Goal: Navigation & Orientation: Find specific page/section

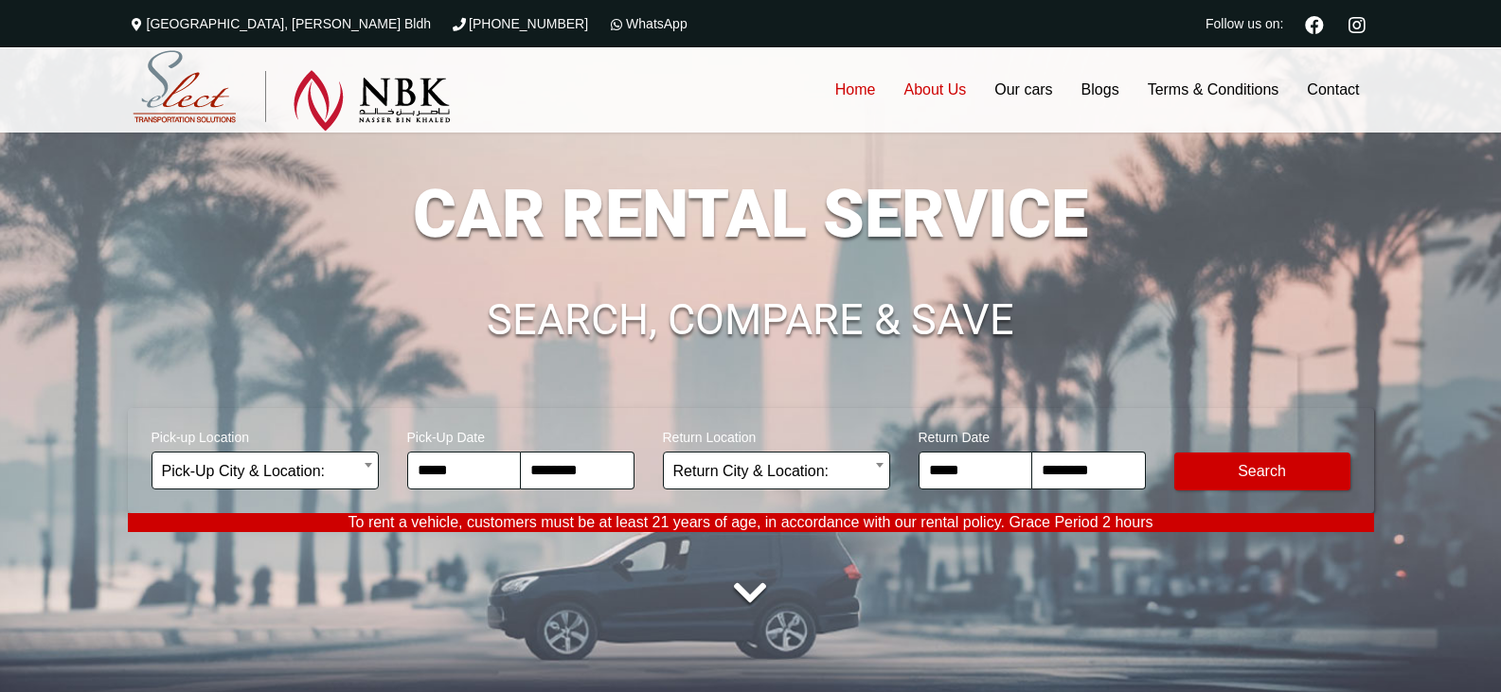
click at [928, 99] on link "About Us" at bounding box center [934, 89] width 91 height 85
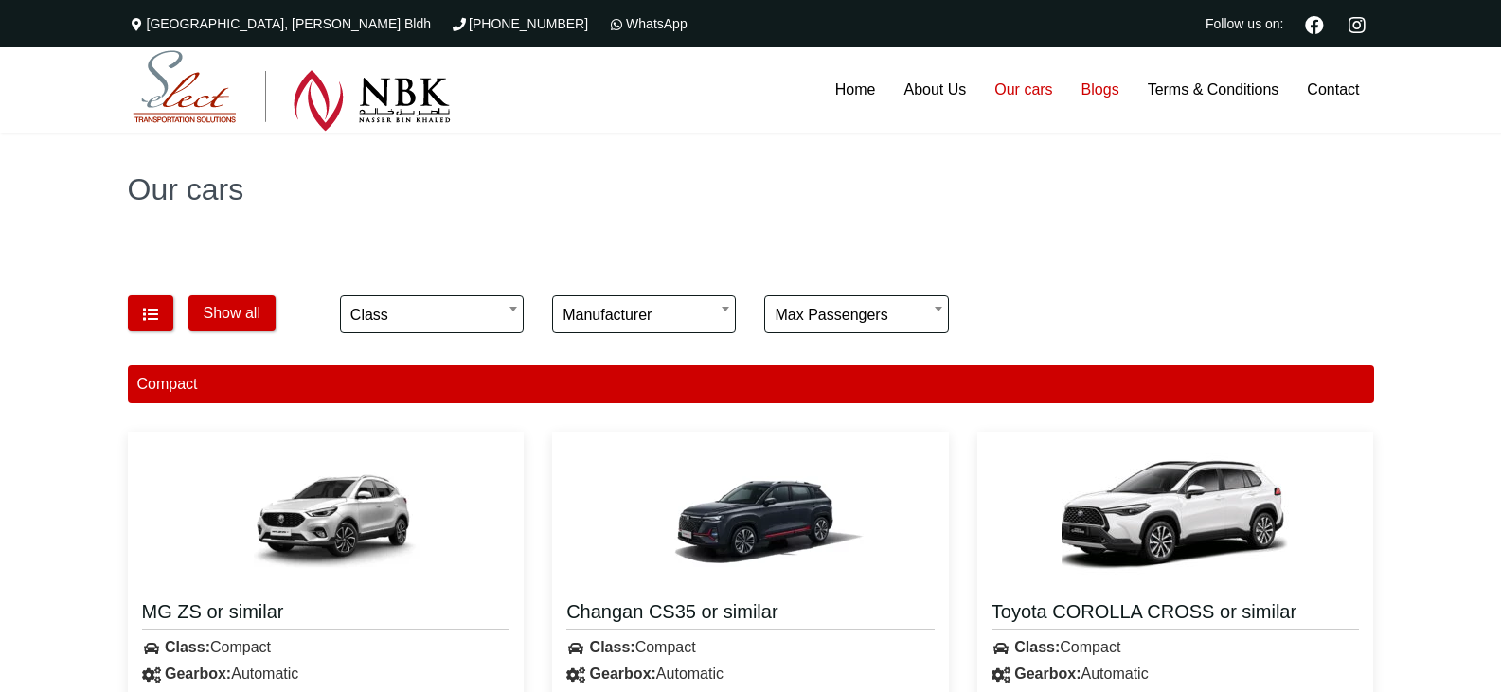
click at [1087, 89] on link "Blogs" at bounding box center [1101, 89] width 66 height 85
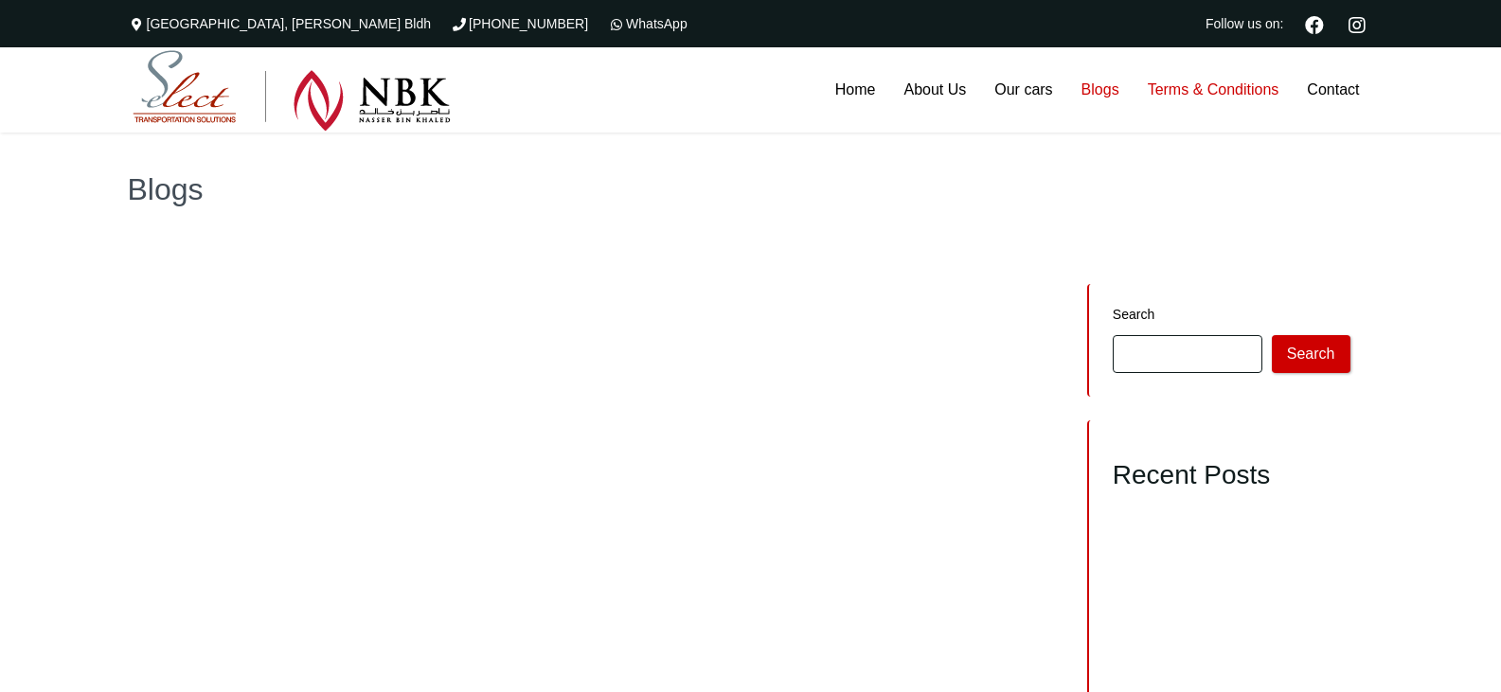
click at [1171, 91] on link "Terms & Conditions" at bounding box center [1214, 89] width 160 height 85
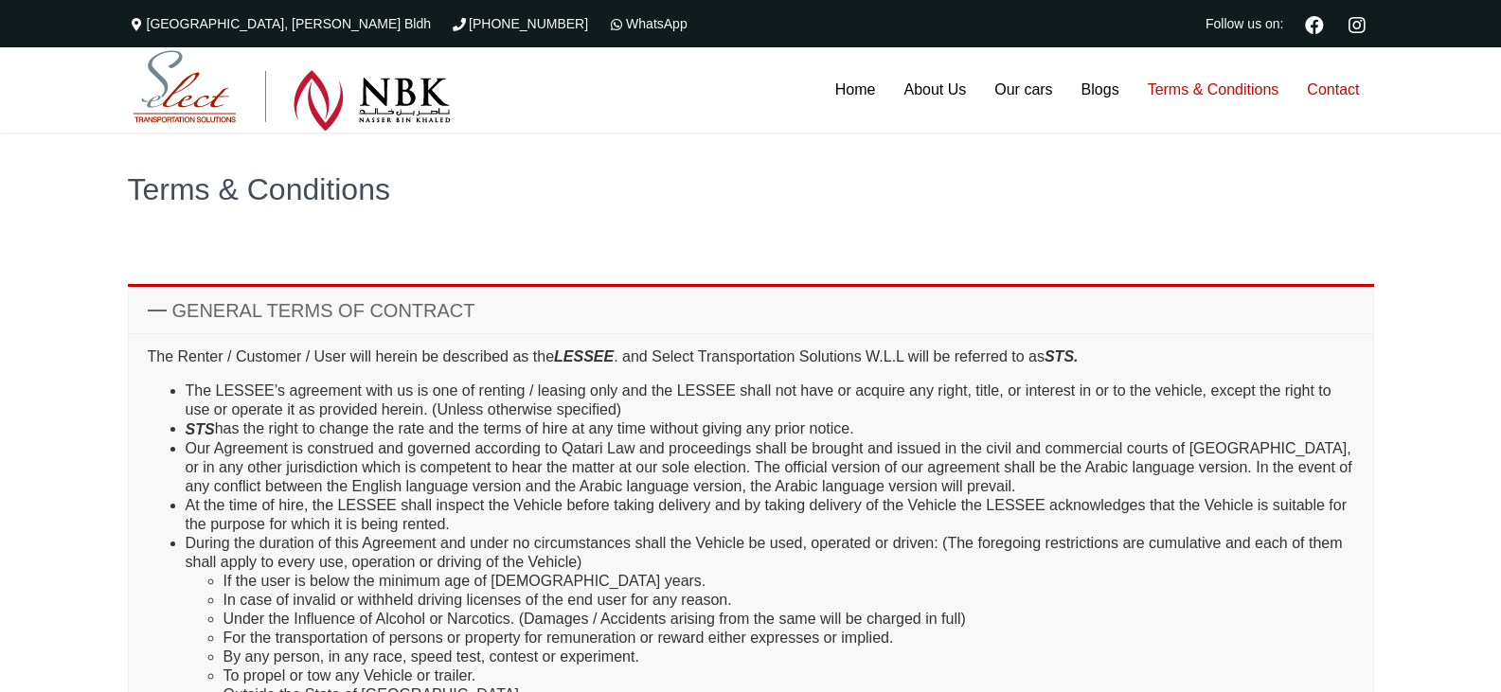
click at [1324, 83] on link "Contact" at bounding box center [1333, 89] width 81 height 85
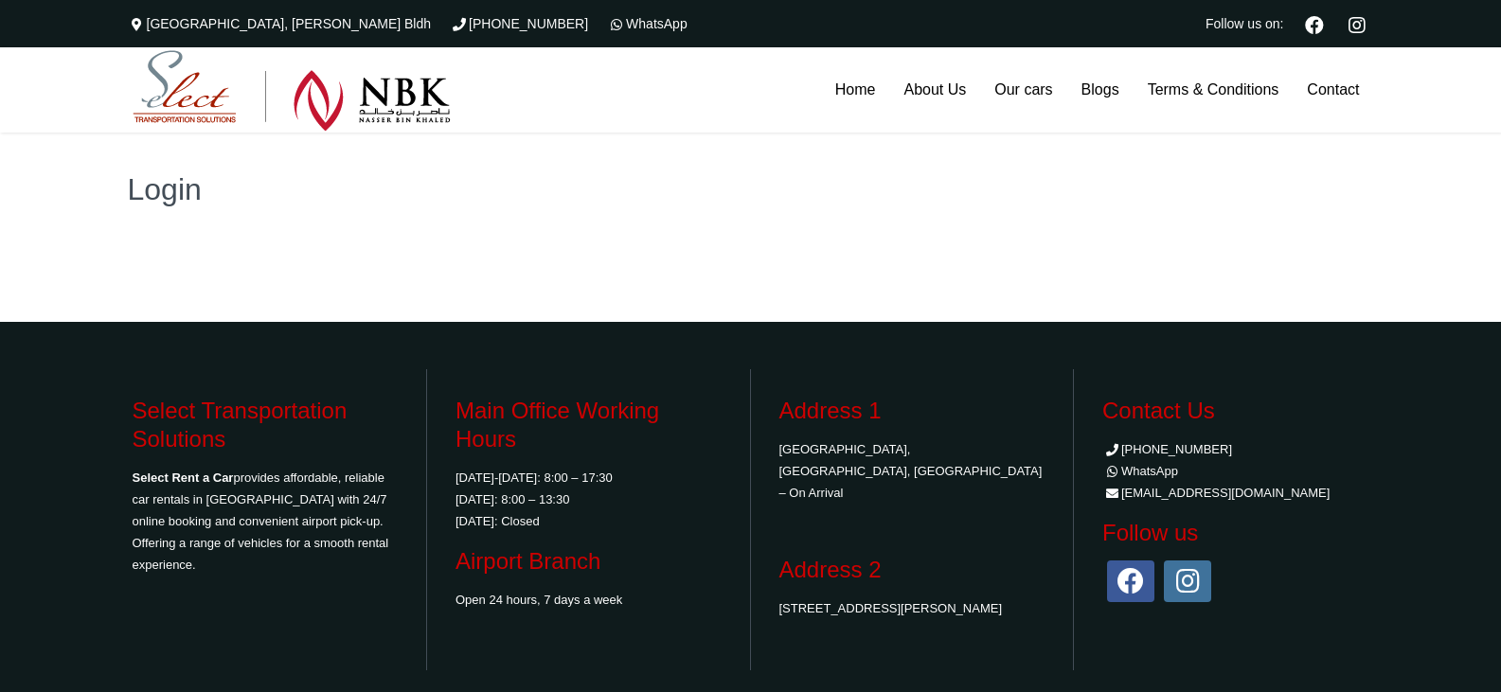
click at [203, 108] on img at bounding box center [292, 90] width 318 height 81
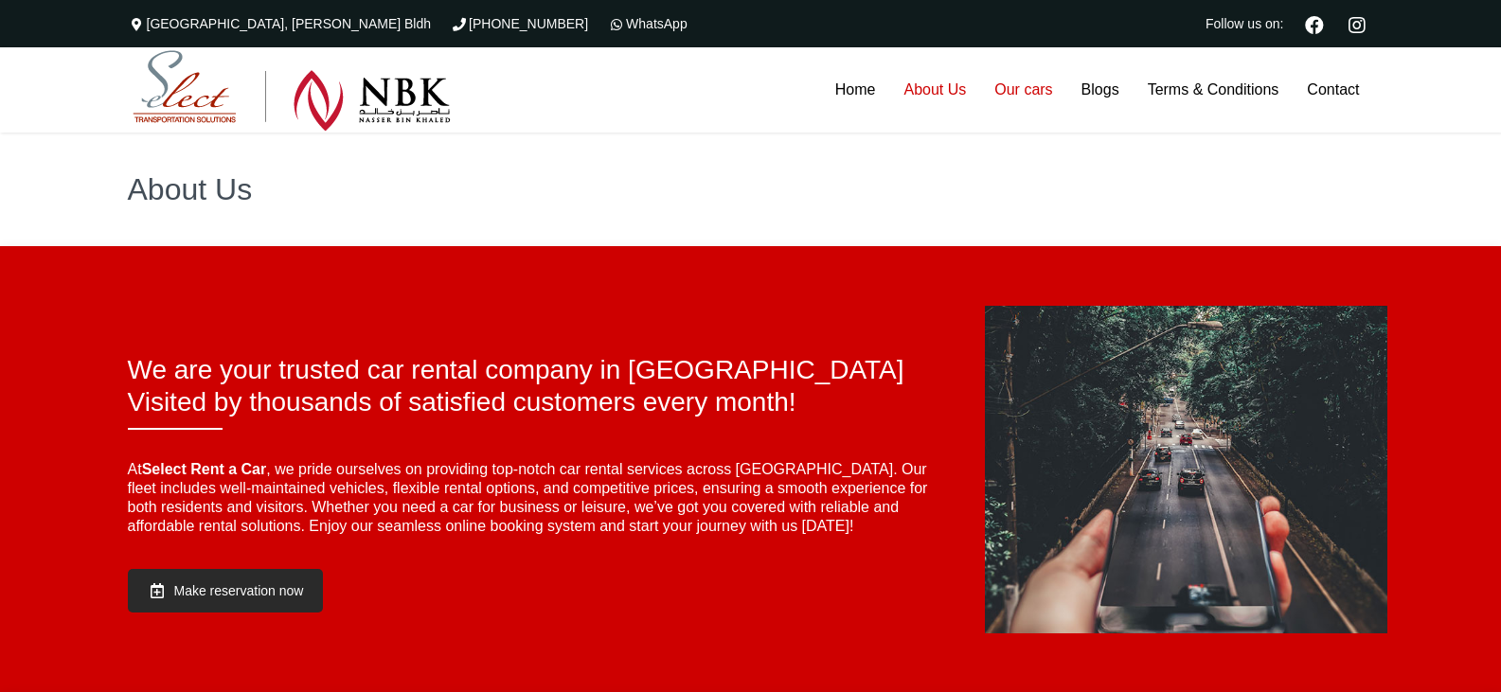
click at [1034, 96] on link "Our cars" at bounding box center [1023, 89] width 86 height 85
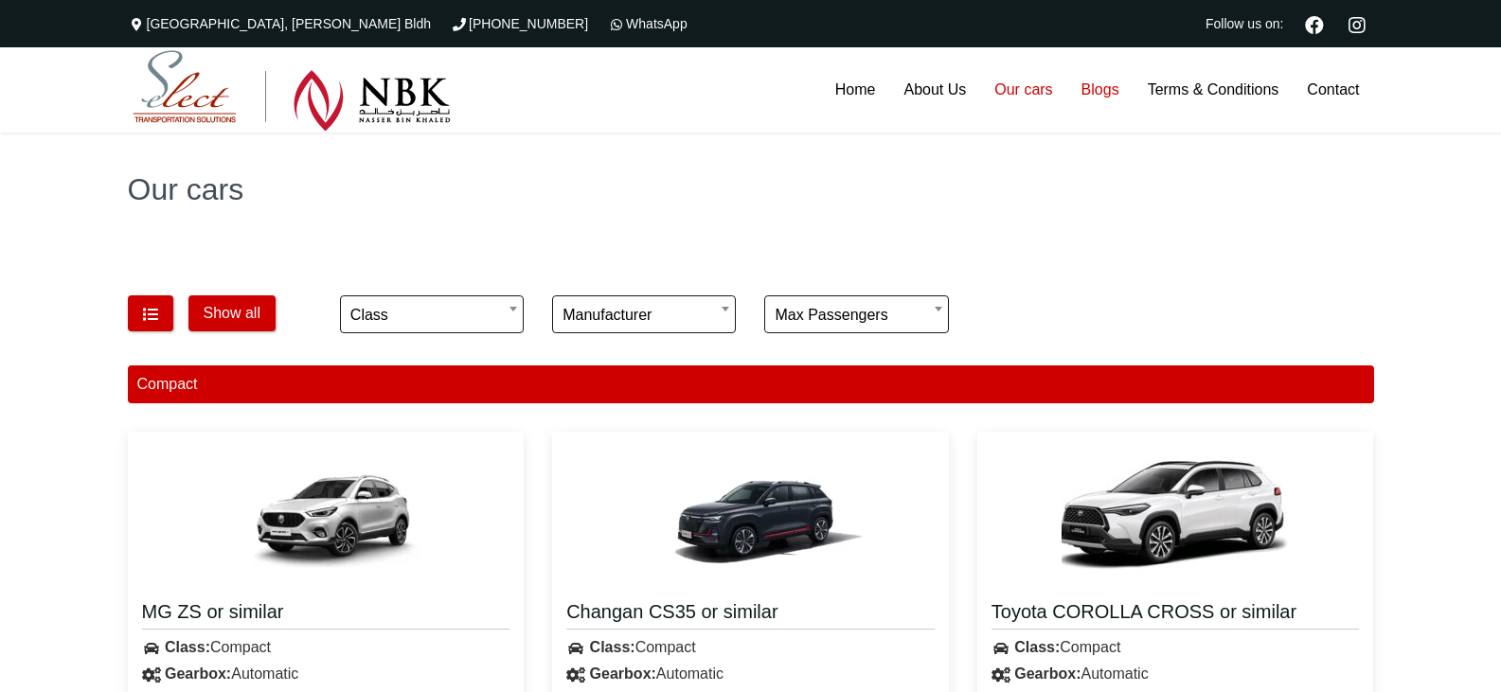
click at [1107, 92] on link "Blogs" at bounding box center [1101, 89] width 66 height 85
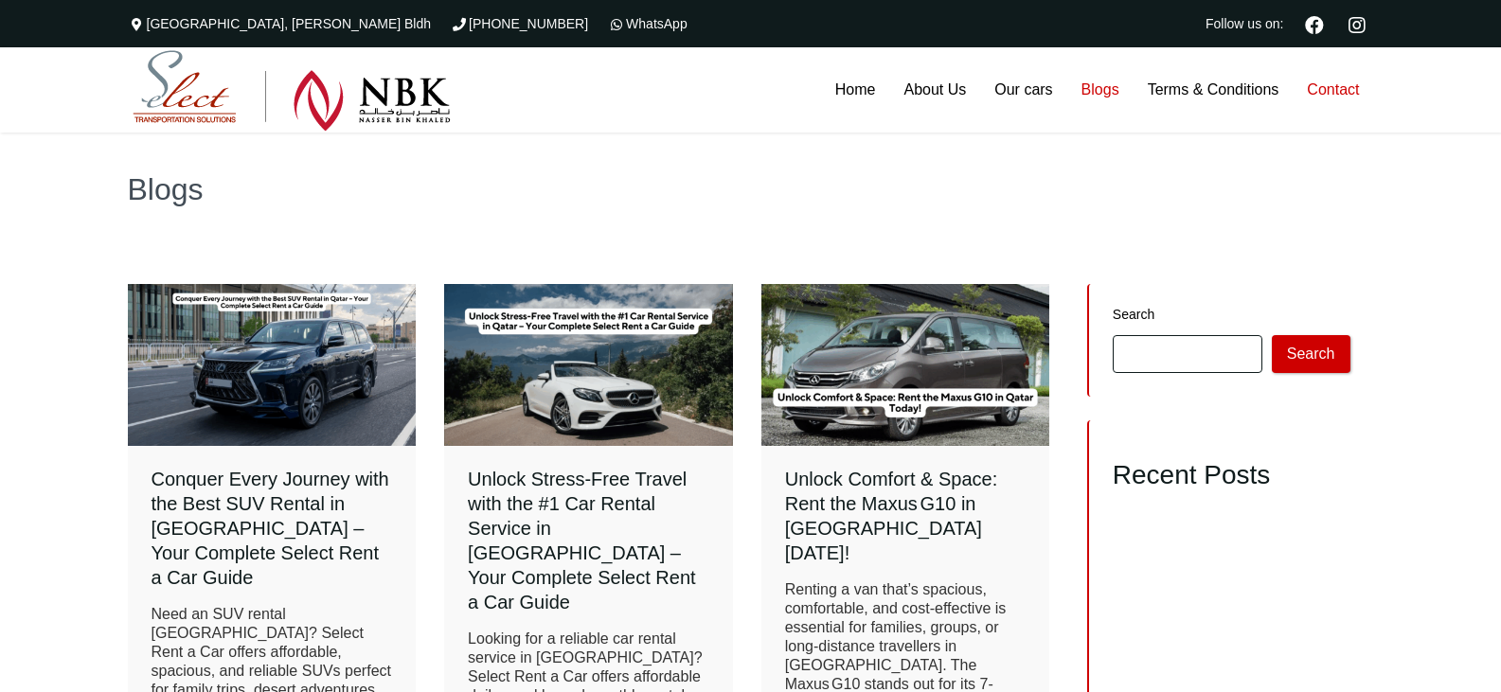
click at [1344, 88] on link "Contact" at bounding box center [1333, 89] width 81 height 85
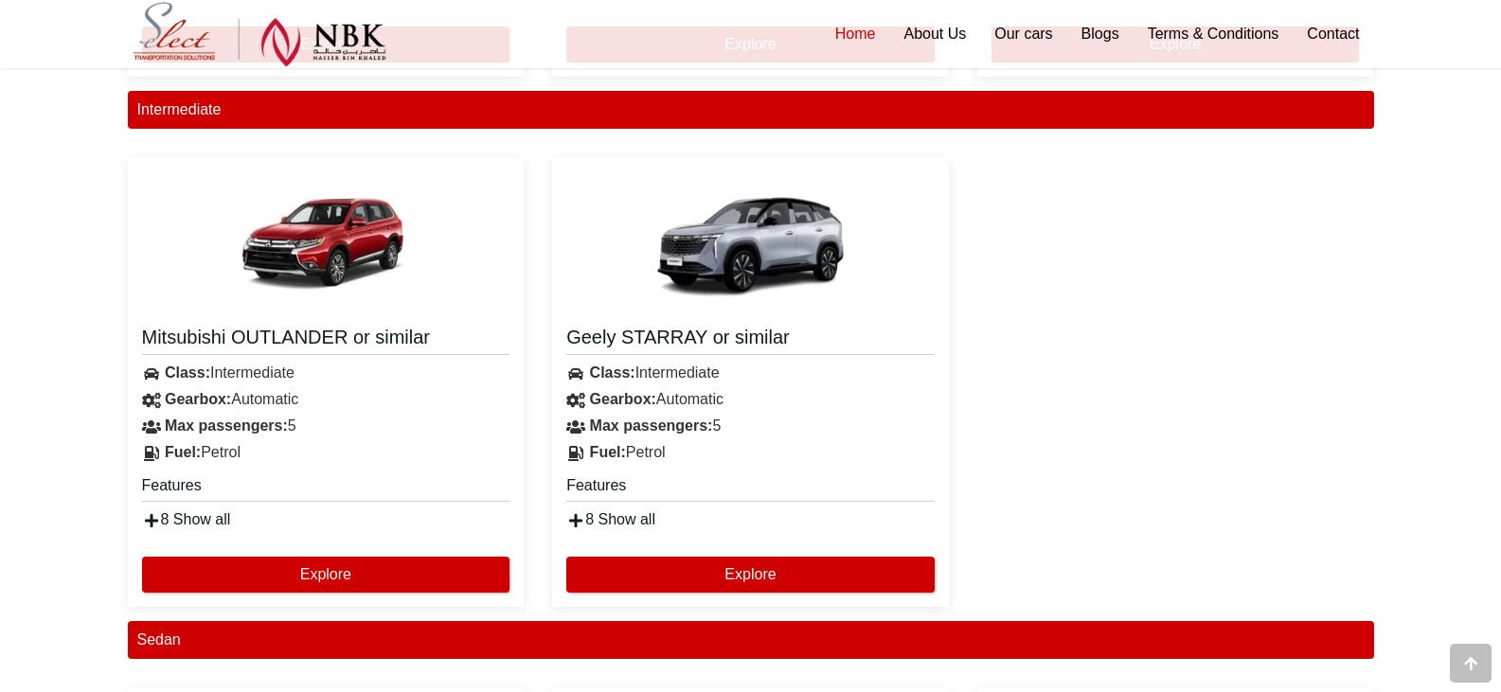
scroll to position [1800, 0]
